Goal: Information Seeking & Learning: Learn about a topic

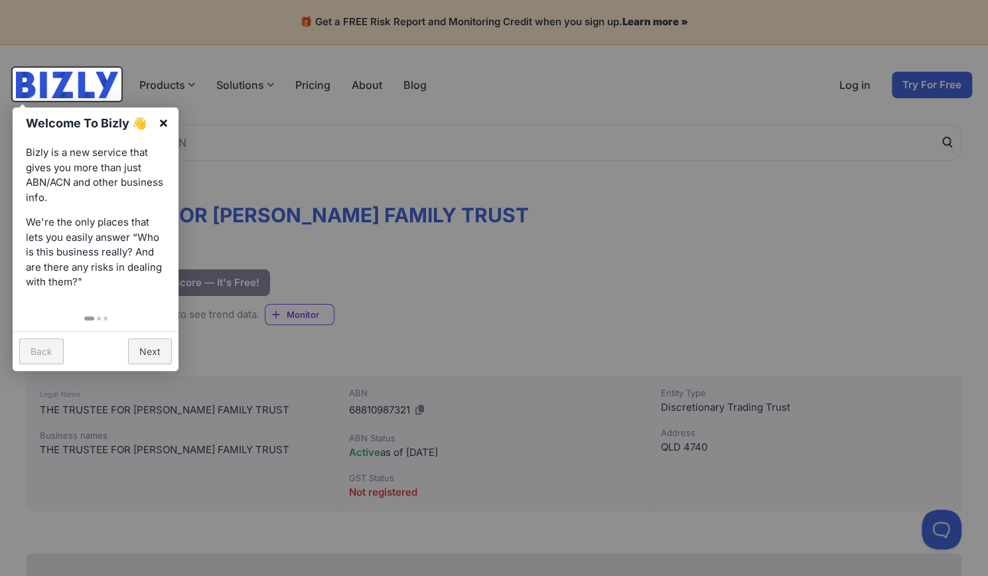
click at [171, 124] on link "×" at bounding box center [164, 123] width 30 height 30
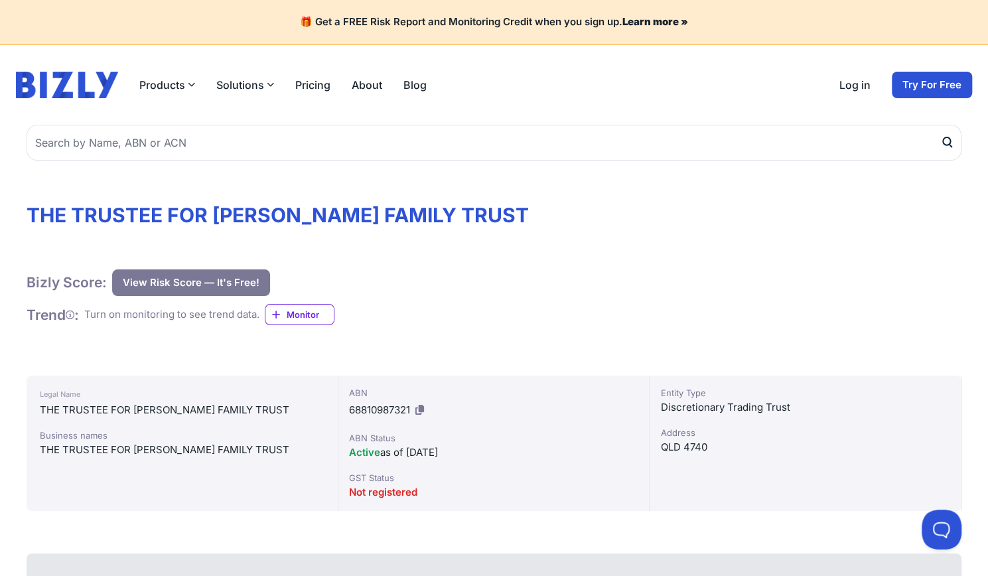
click at [206, 282] on button "View Risk Score — It's Free!" at bounding box center [191, 283] width 158 height 27
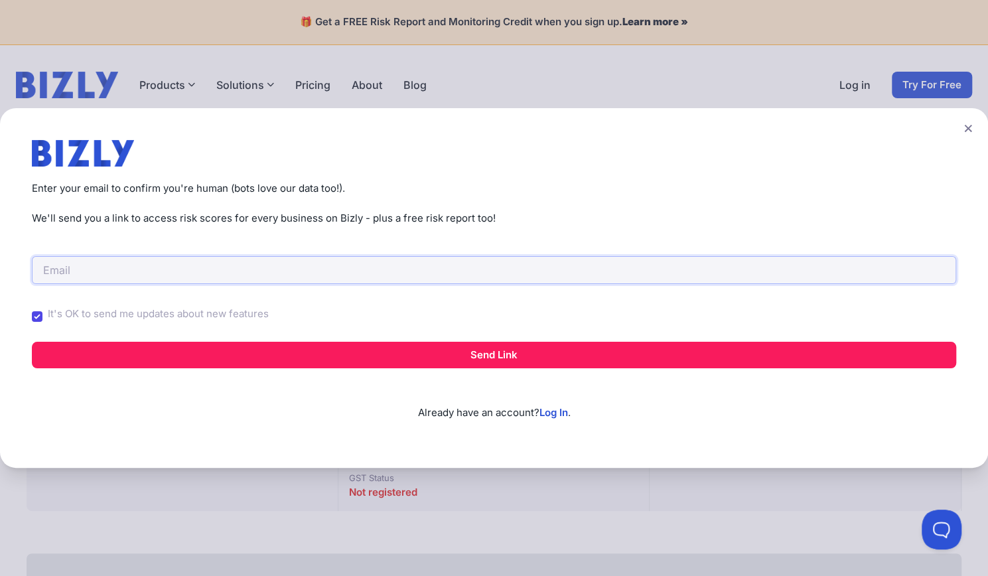
click at [193, 279] on input "email" at bounding box center [494, 270] width 925 height 28
drag, startPoint x: 84, startPoint y: 217, endPoint x: 256, endPoint y: 224, distance: 172.7
click at [256, 224] on p "We'll send you a link to access risk scores for every business on Bizly - plus …" at bounding box center [494, 218] width 925 height 15
click at [354, 266] on input "email" at bounding box center [494, 270] width 925 height 28
type input "cejonalf@gmail.com"
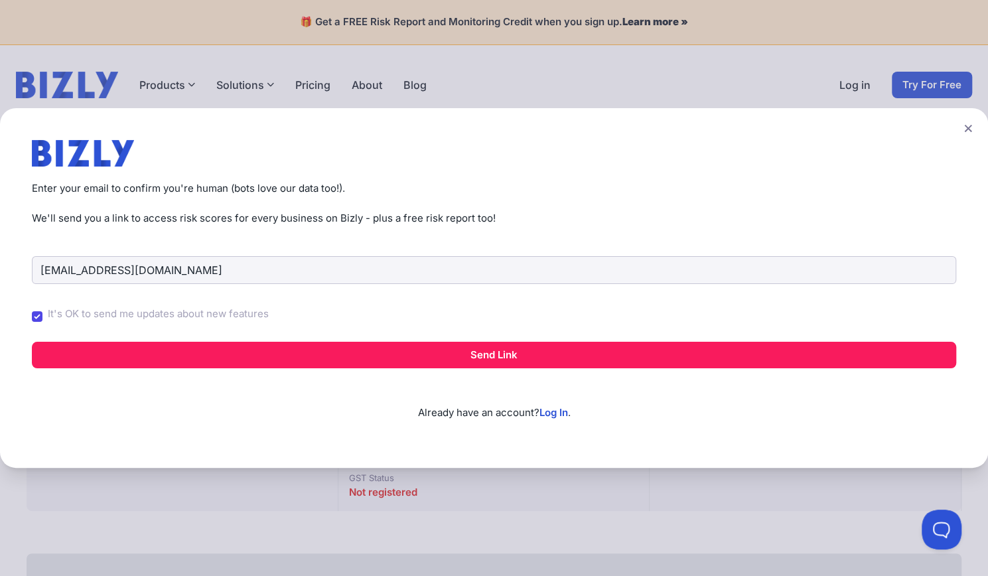
click at [130, 321] on label "It's OK to send me updates about new features" at bounding box center [158, 314] width 221 height 15
click at [0, 0] on input "It's OK to send me updates about new features" at bounding box center [0, 0] width 0 height 0
click at [42, 321] on div "It's OK to send me updates about new features" at bounding box center [494, 316] width 925 height 35
click at [33, 315] on input "It's OK to send me updates about new features" at bounding box center [37, 316] width 11 height 11
checkbox input "false"
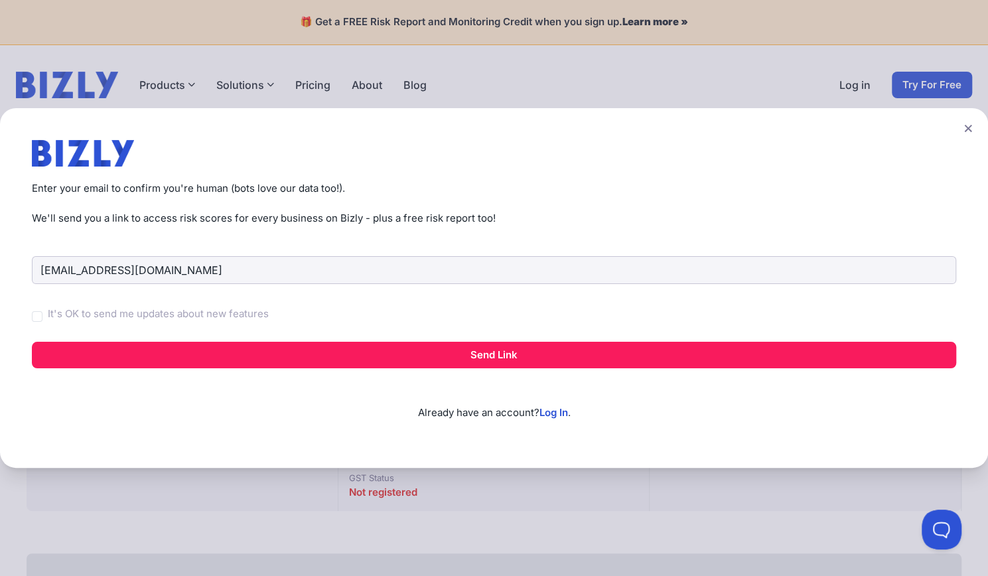
click at [128, 370] on div "cejonalf@gmail.com It's OK to send me updates about new features Send Link Alre…" at bounding box center [494, 323] width 925 height 195
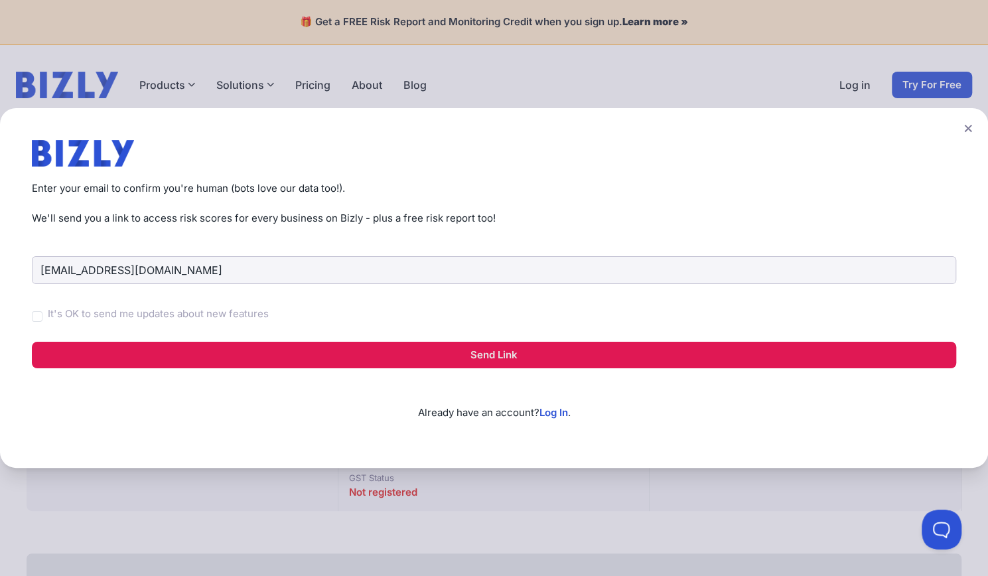
click at [126, 356] on button "Send Link" at bounding box center [494, 355] width 925 height 27
click at [476, 357] on button "Send Link" at bounding box center [494, 355] width 925 height 27
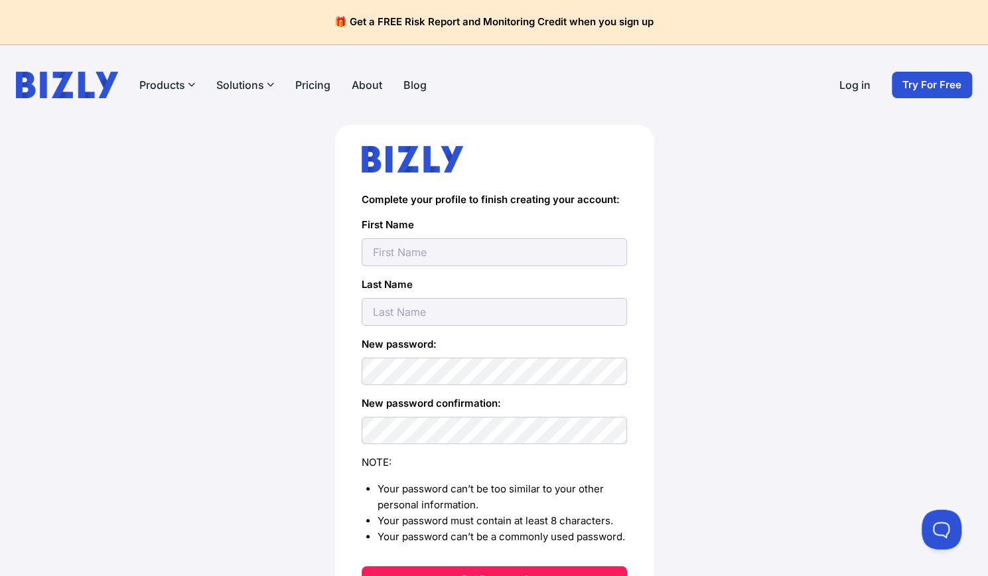
click at [425, 249] on input "text" at bounding box center [495, 252] width 266 height 28
click at [377, 266] on form "Complete your profile to finish creating your account: First Name Last Name New…" at bounding box center [495, 393] width 266 height 399
click at [394, 248] on input "text" at bounding box center [495, 252] width 266 height 28
click at [394, 248] on input "ju" at bounding box center [495, 252] width 266 height 28
type input "[PERSON_NAME]"
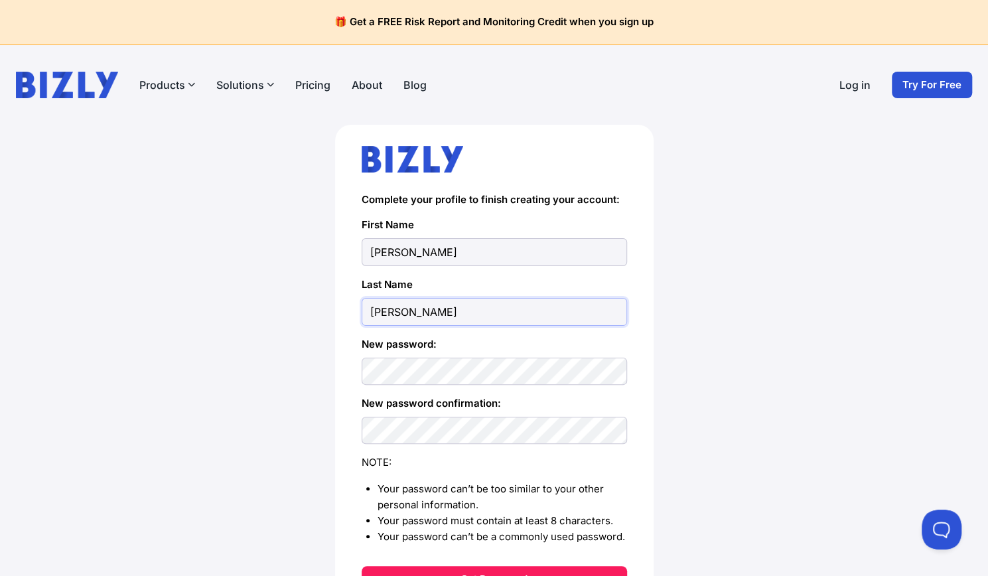
type input "[PERSON_NAME]"
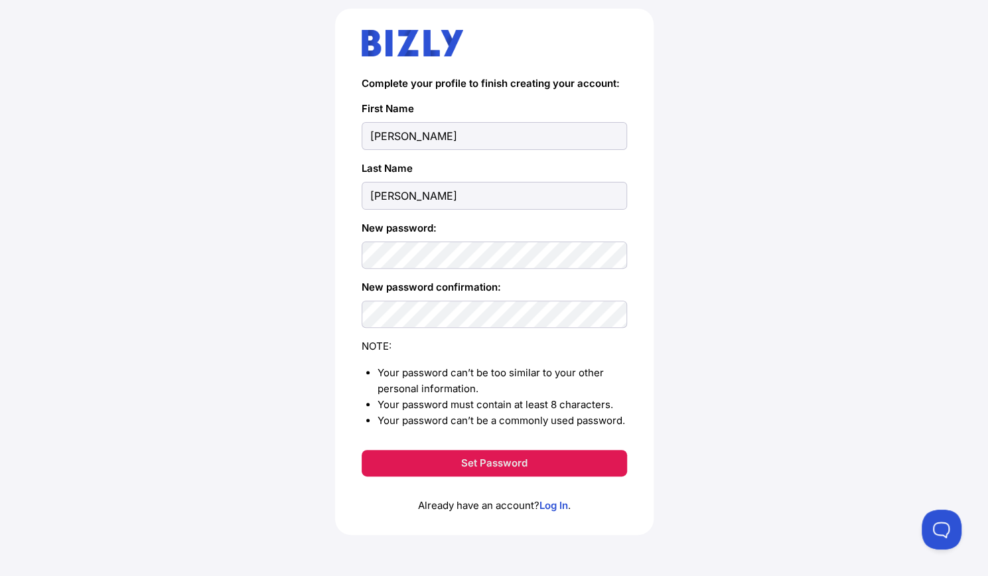
click at [454, 459] on button "Set Password" at bounding box center [495, 463] width 266 height 27
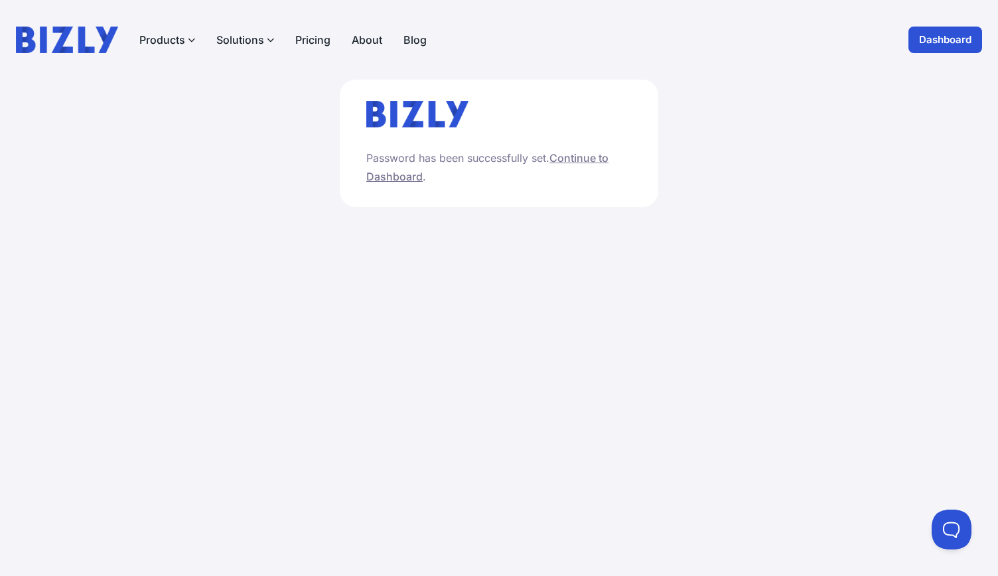
click at [580, 161] on link "Continue to Dashboard" at bounding box center [487, 167] width 242 height 32
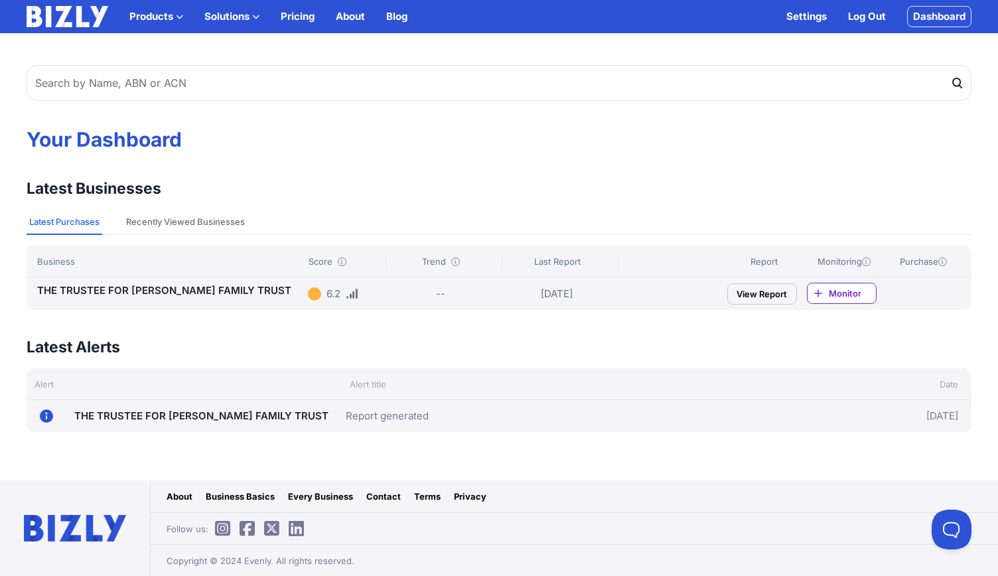
click at [331, 297] on div "6.2" at bounding box center [334, 294] width 14 height 16
click at [347, 261] on div "Score" at bounding box center [344, 261] width 72 height 13
click at [343, 262] on icon at bounding box center [342, 262] width 9 height 9
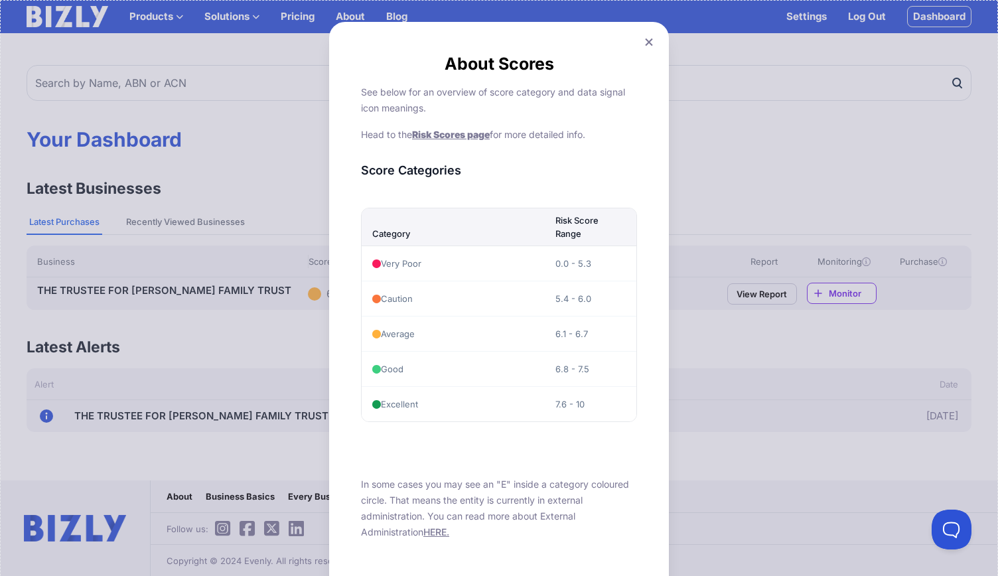
drag, startPoint x: 382, startPoint y: 333, endPoint x: 536, endPoint y: 337, distance: 153.4
click at [529, 341] on td "Average" at bounding box center [453, 333] width 183 height 35
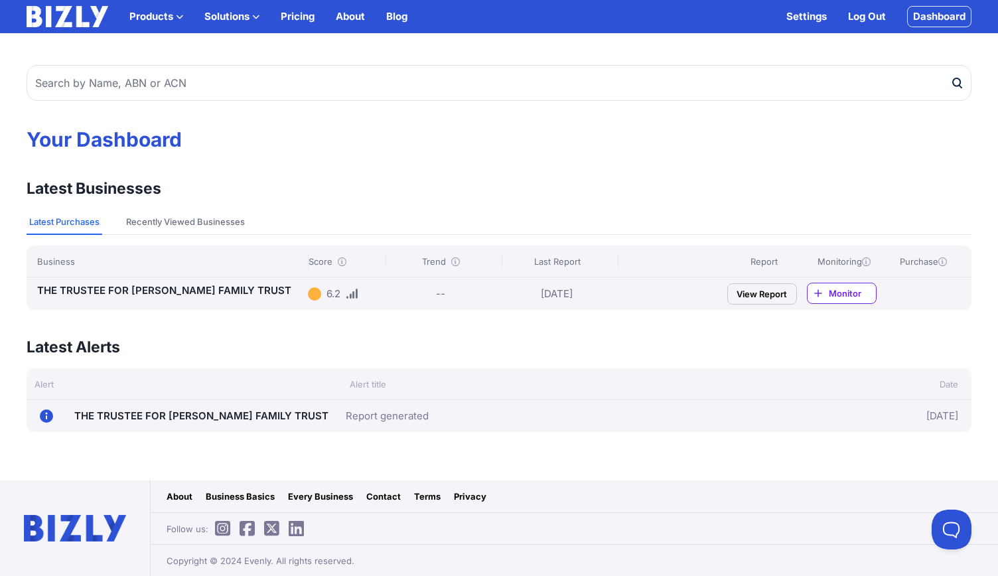
click at [757, 305] on div "THE TRUSTEE FOR DWYER FAMILY TRUST 6.2 -- 19/09/25 View Report Monitor" at bounding box center [499, 293] width 945 height 33
click at [754, 298] on link "View Report" at bounding box center [763, 293] width 70 height 21
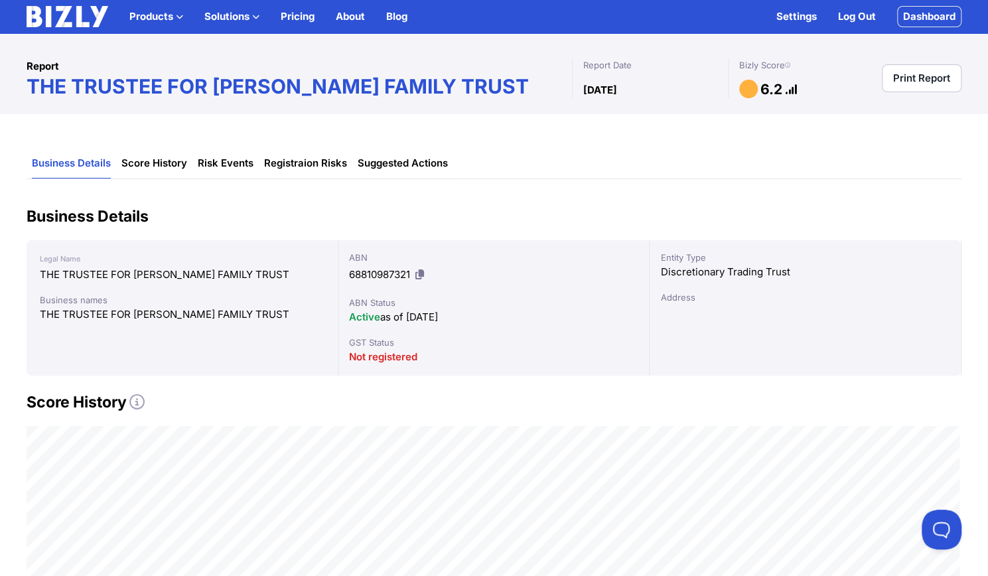
scroll to position [9, 0]
click at [159, 159] on link "Score History" at bounding box center [154, 164] width 66 height 30
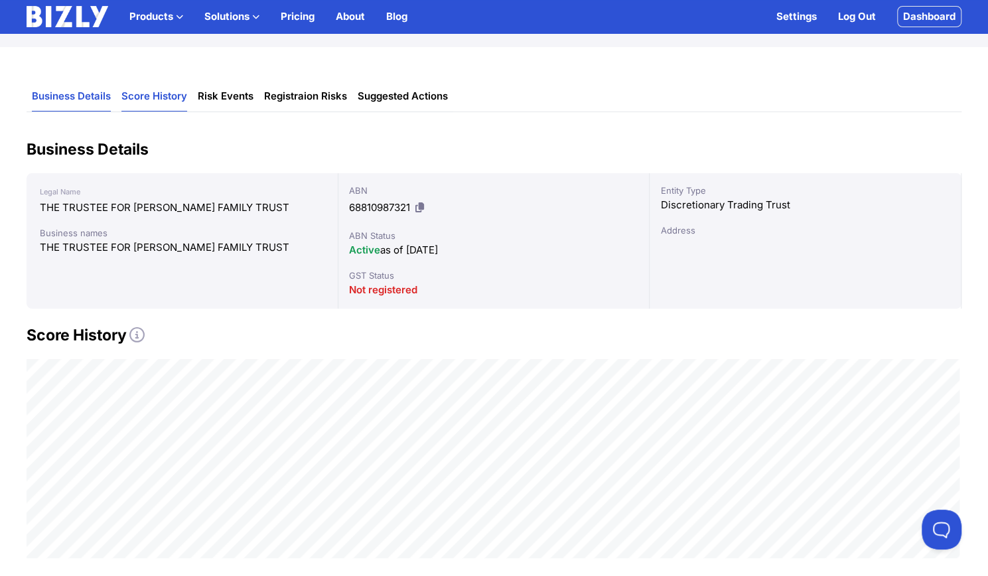
scroll to position [59, 0]
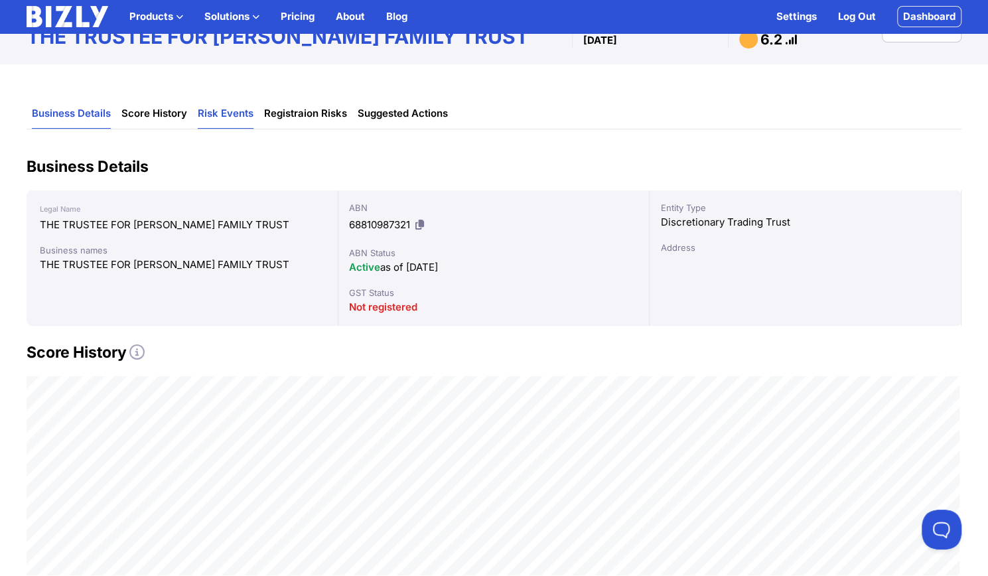
click at [236, 120] on link "Risk Events" at bounding box center [226, 114] width 56 height 30
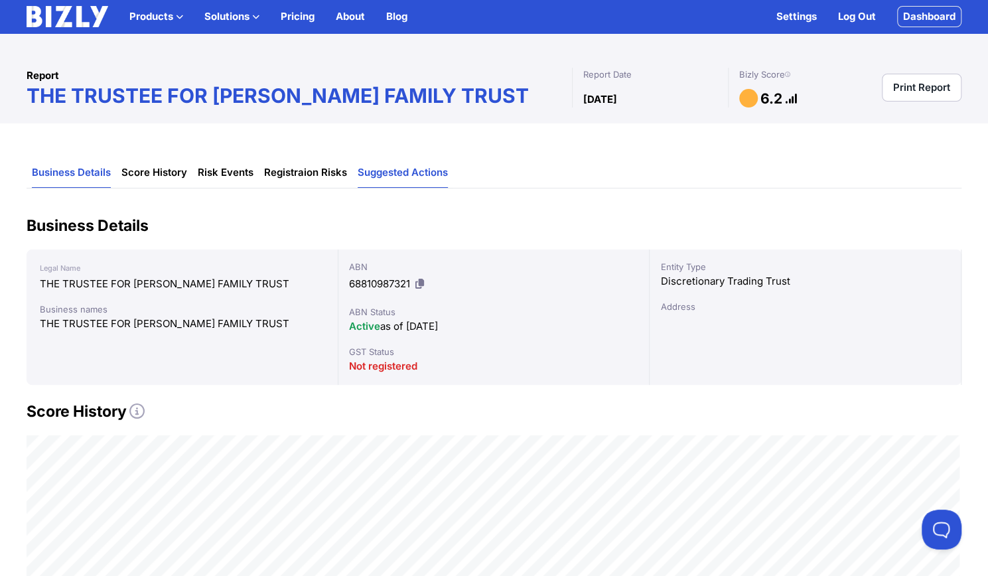
click at [410, 181] on link "Suggested Actions" at bounding box center [403, 173] width 90 height 30
